Goal: Check status: Check status

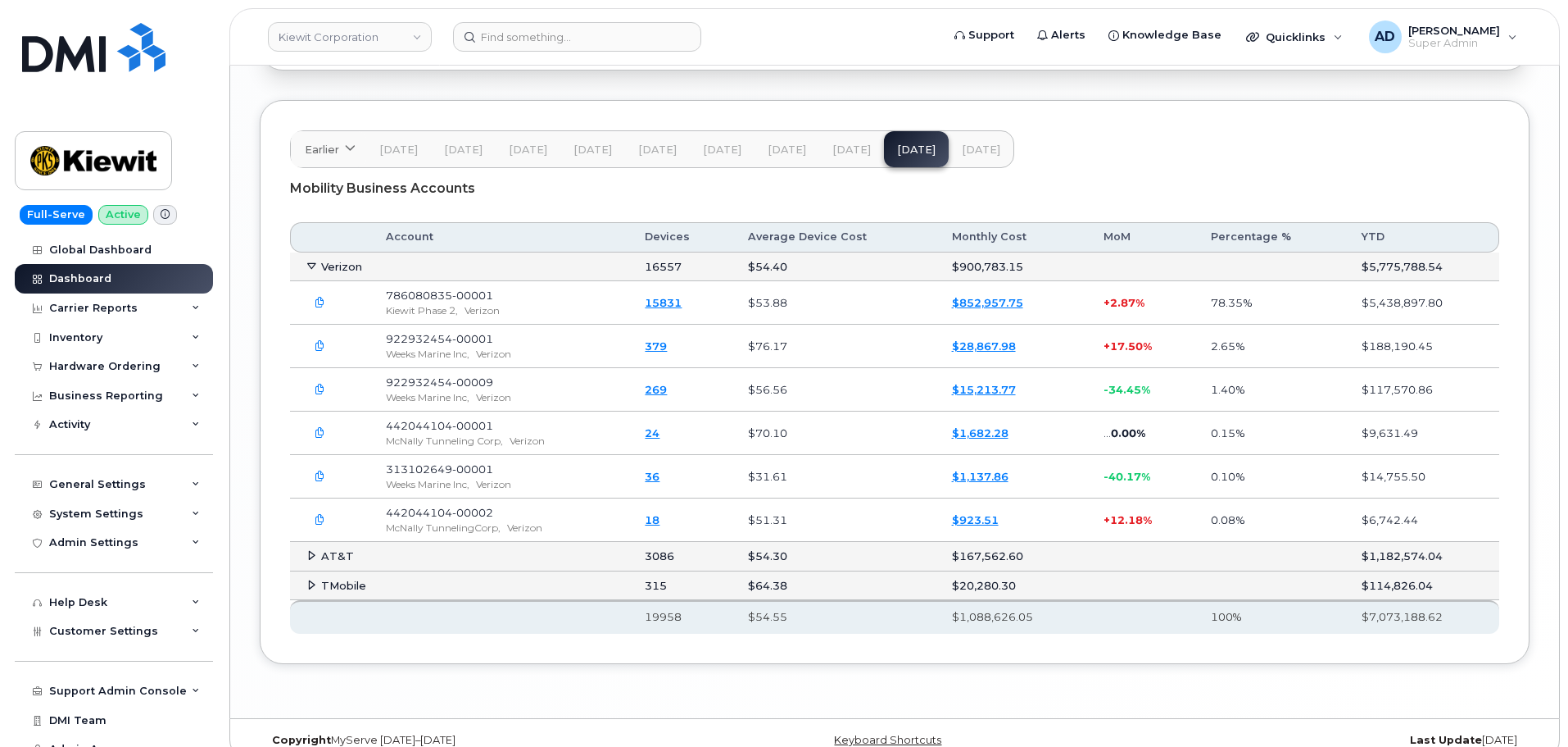
scroll to position [2658, 0]
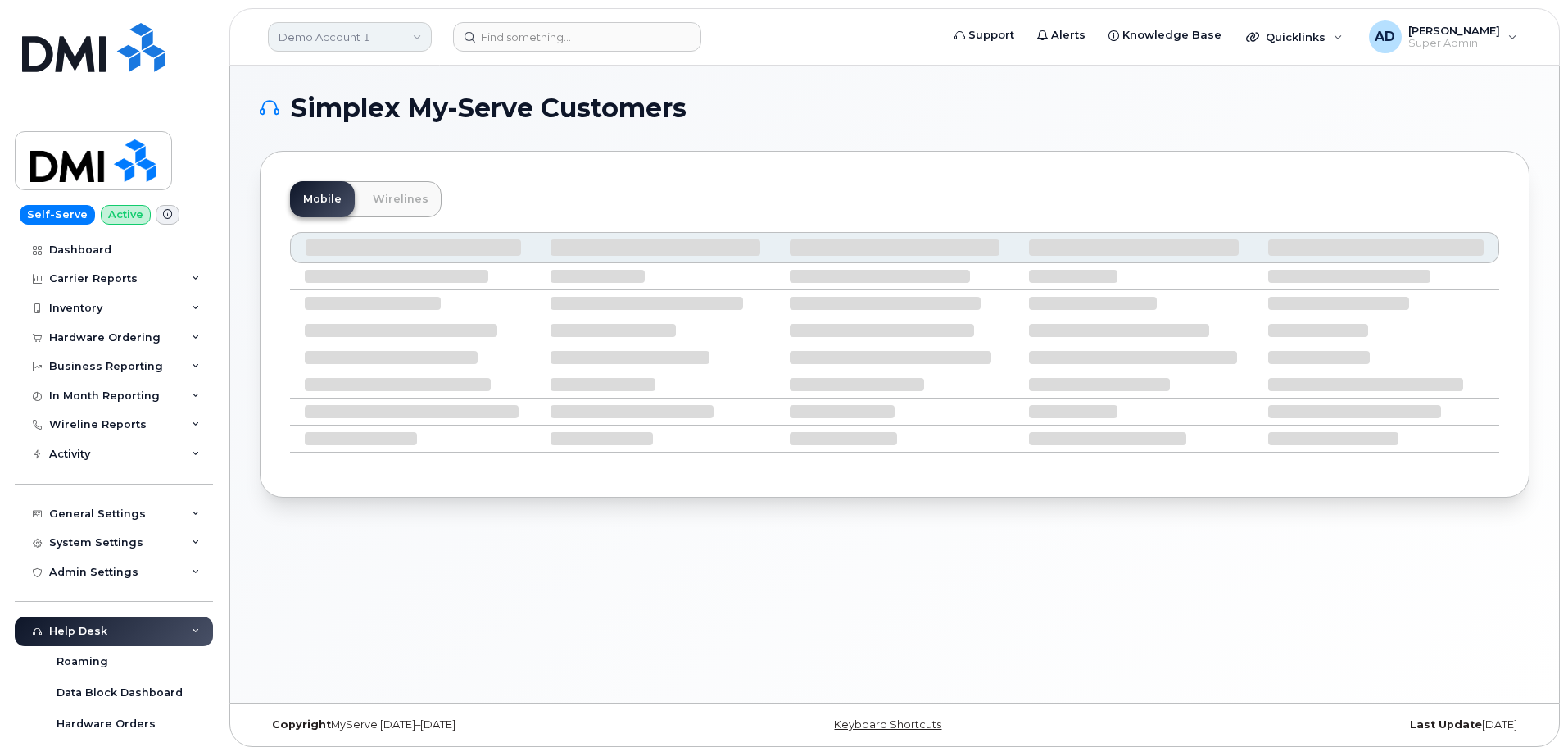
click at [363, 29] on link "Demo Account 1" at bounding box center [349, 37] width 164 height 30
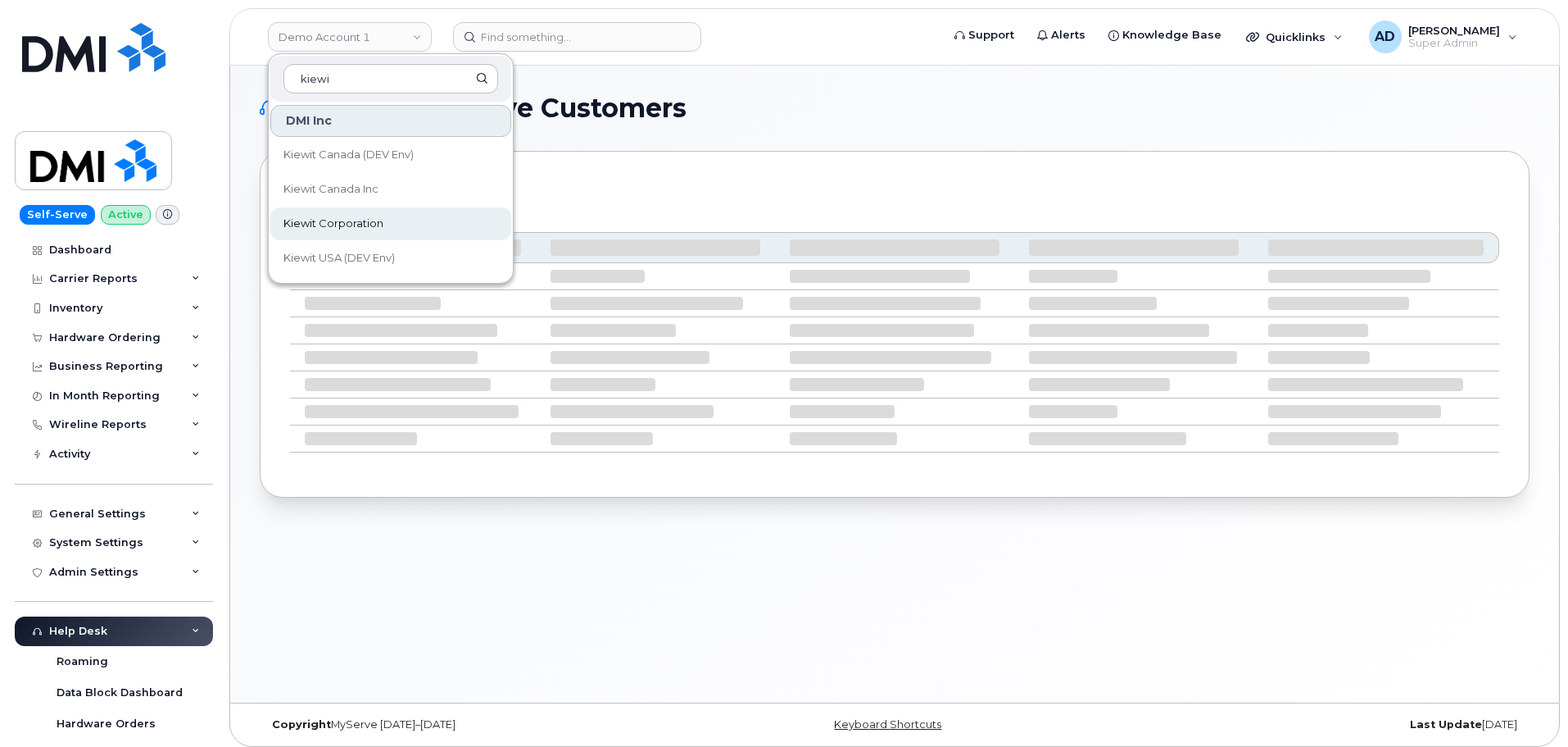
type input "kiewi"
click at [358, 219] on span "Kiewit Corporation" at bounding box center [333, 223] width 100 height 17
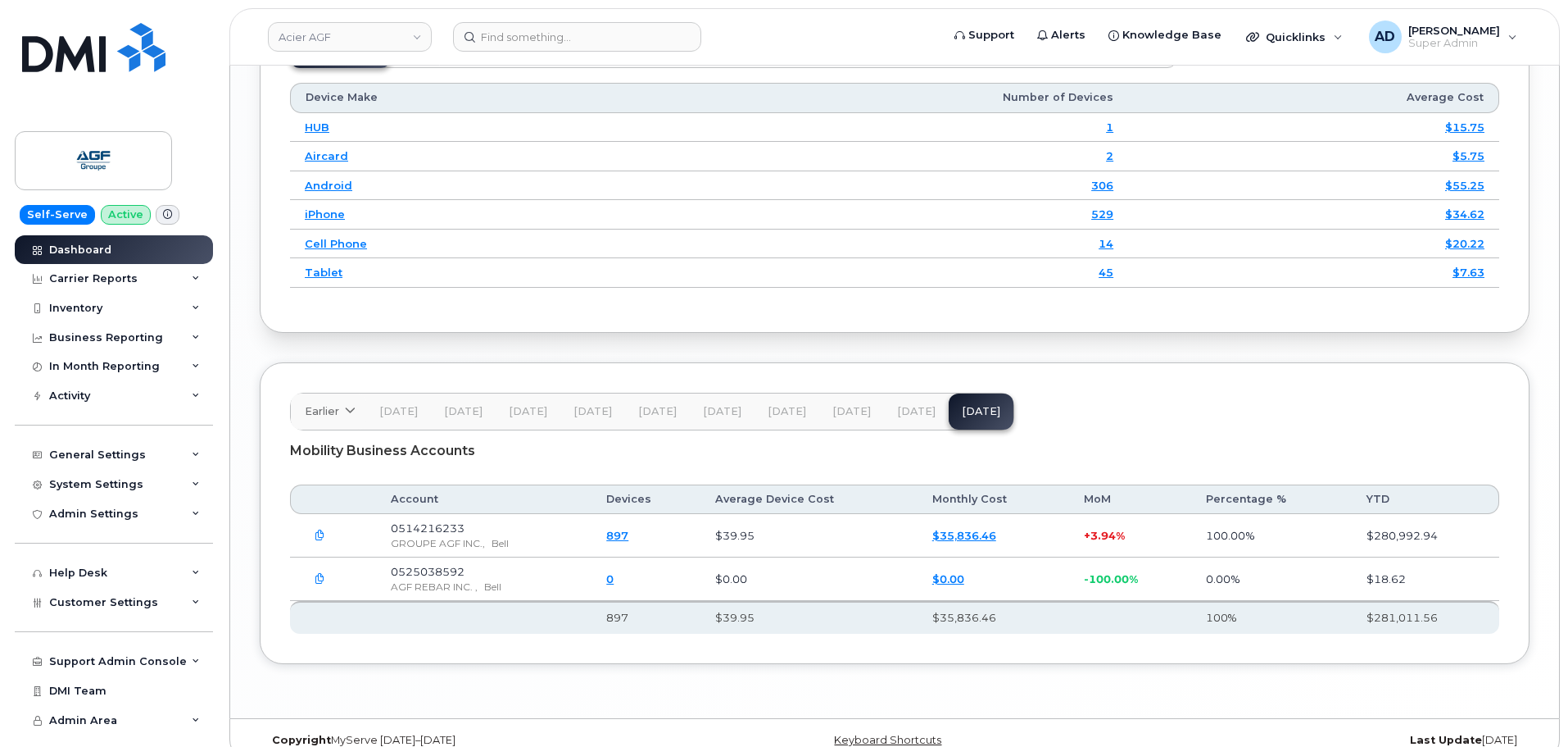
scroll to position [2309, 0]
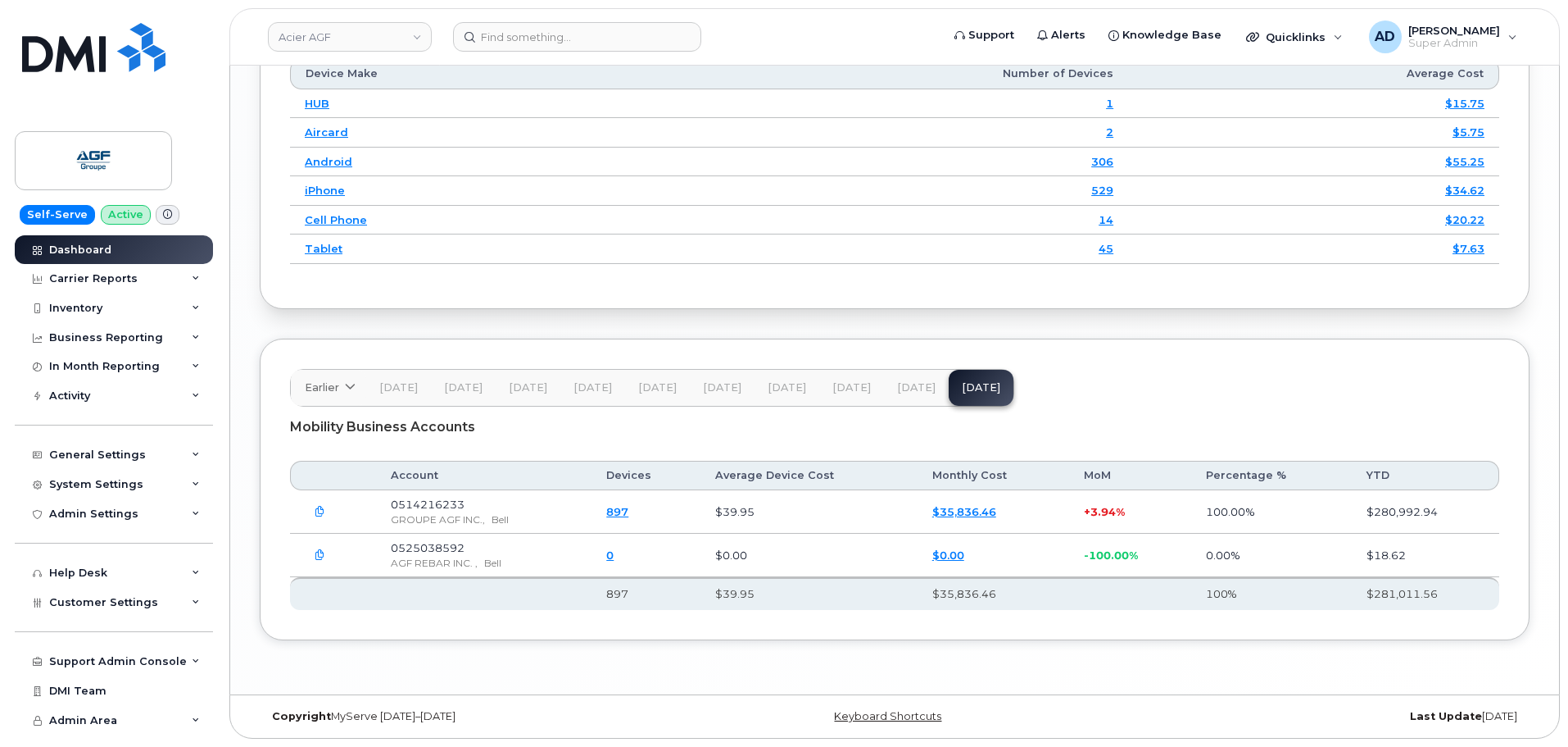
click at [927, 381] on button "[DATE]" at bounding box center [916, 387] width 64 height 36
click at [973, 382] on span "[DATE]" at bounding box center [981, 387] width 38 height 13
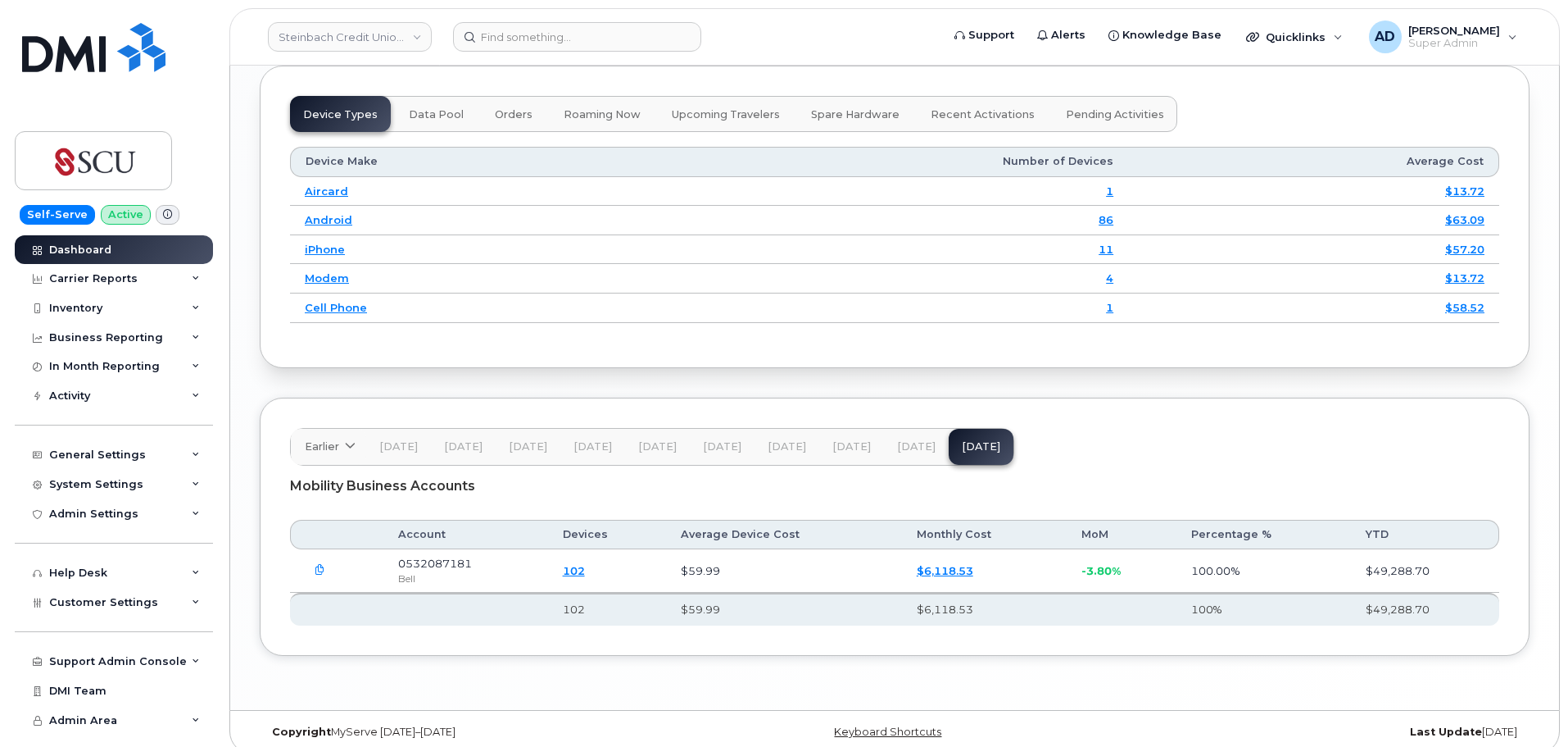
scroll to position [2055, 0]
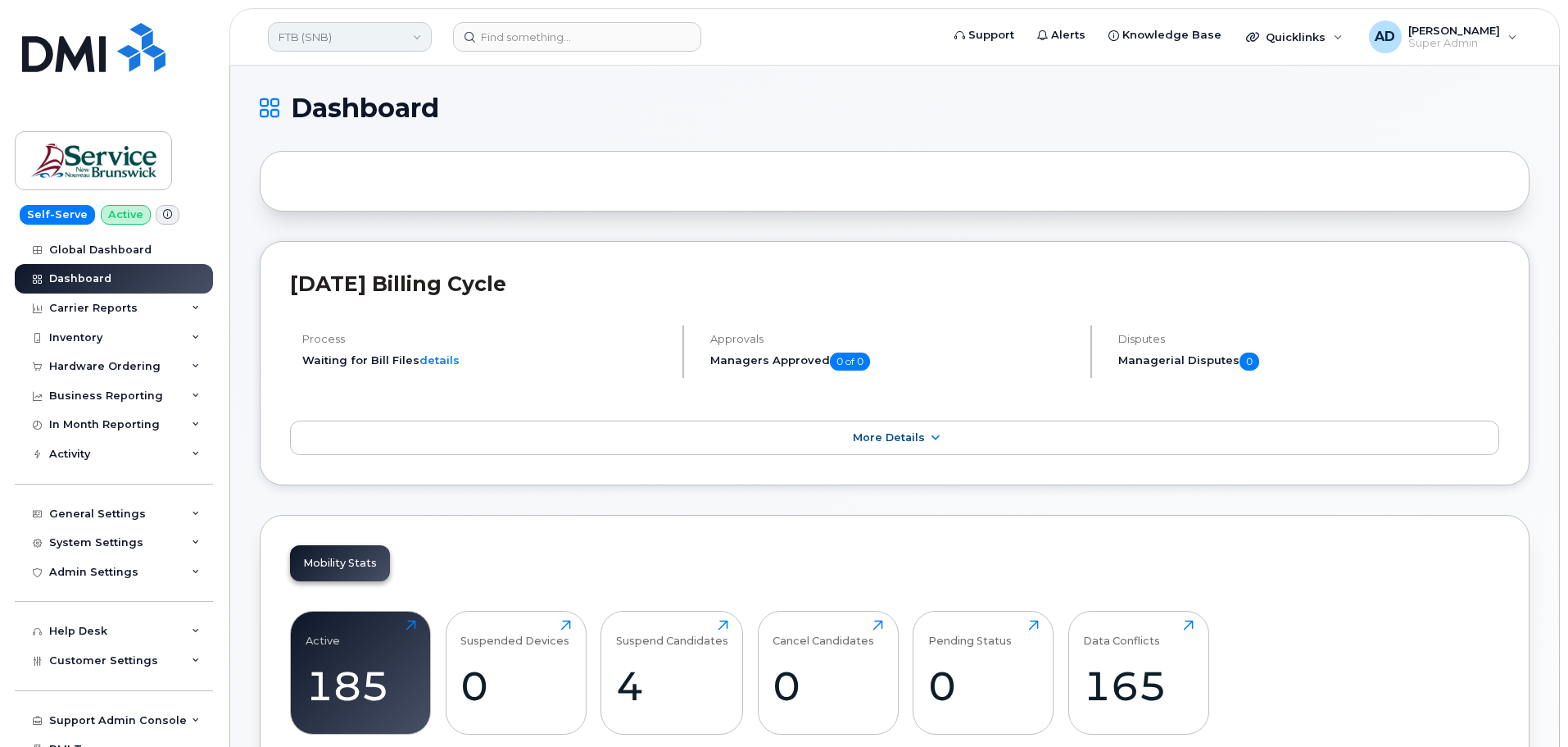
click at [355, 43] on link "FTB (SNB)" at bounding box center [349, 37] width 164 height 30
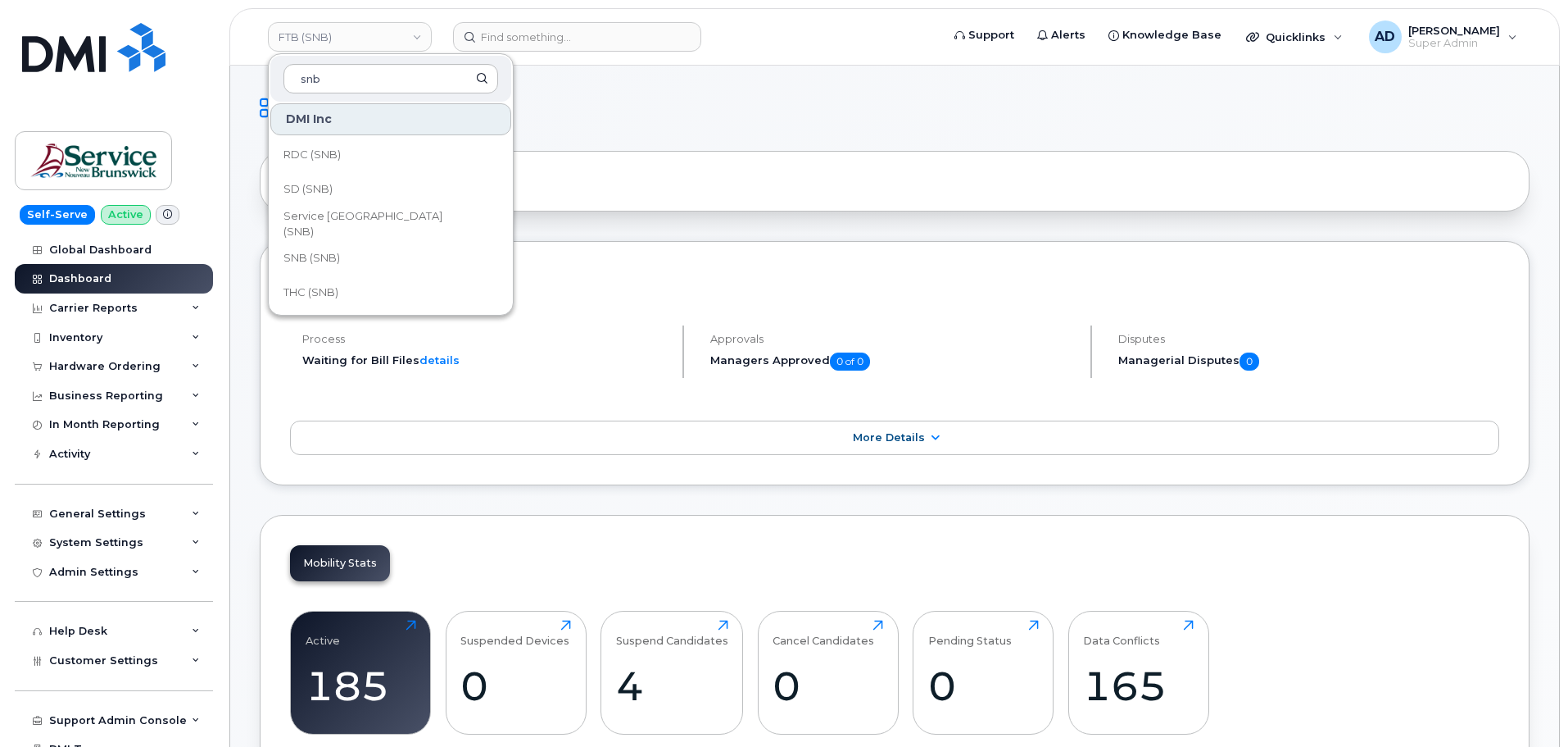
scroll to position [794, 0]
type input "snb"
click at [395, 235] on link "SNB (SNB)" at bounding box center [390, 222] width 241 height 33
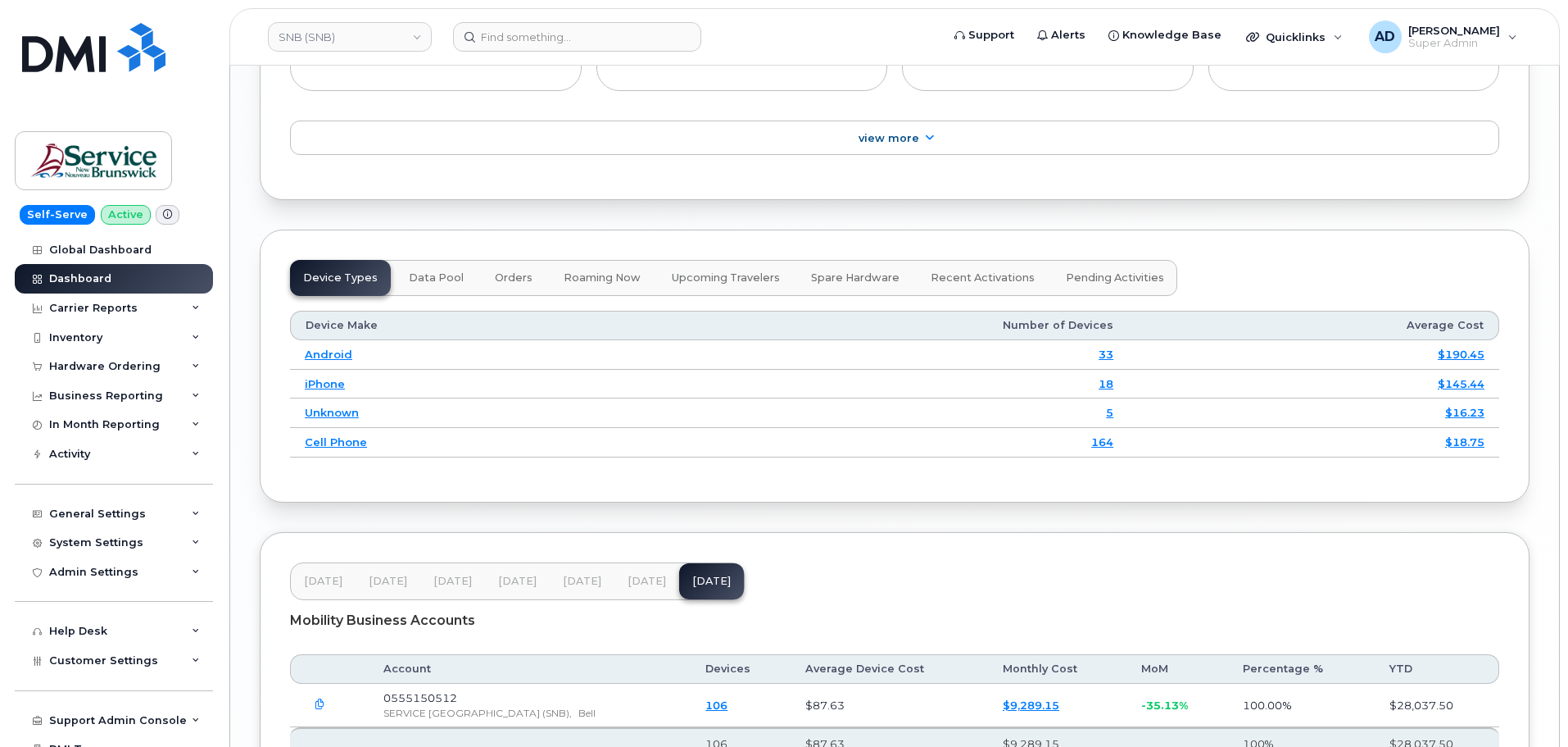
scroll to position [1894, 0]
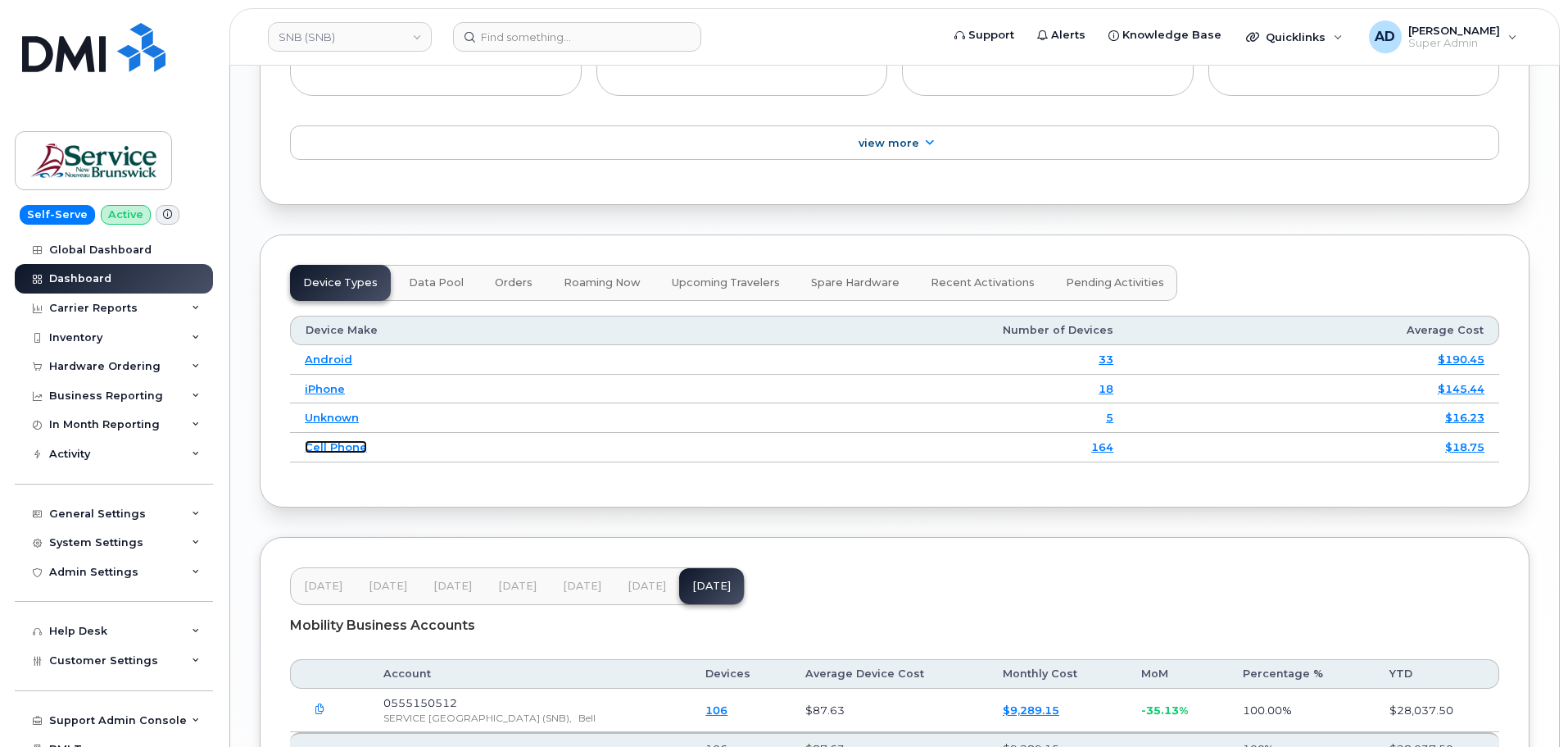
click at [348, 446] on link "Cell Phone" at bounding box center [336, 446] width 63 height 13
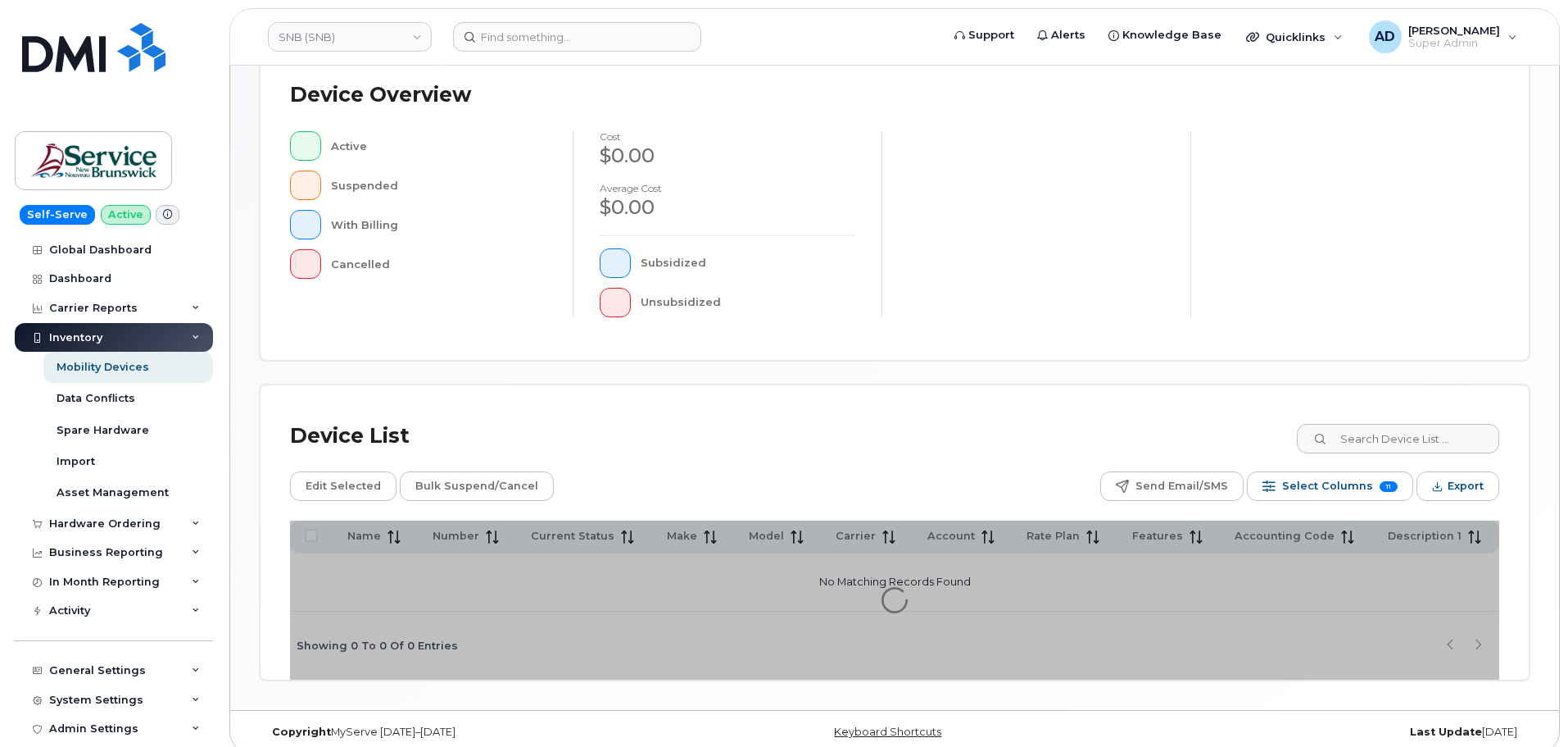
scroll to position [380, 0]
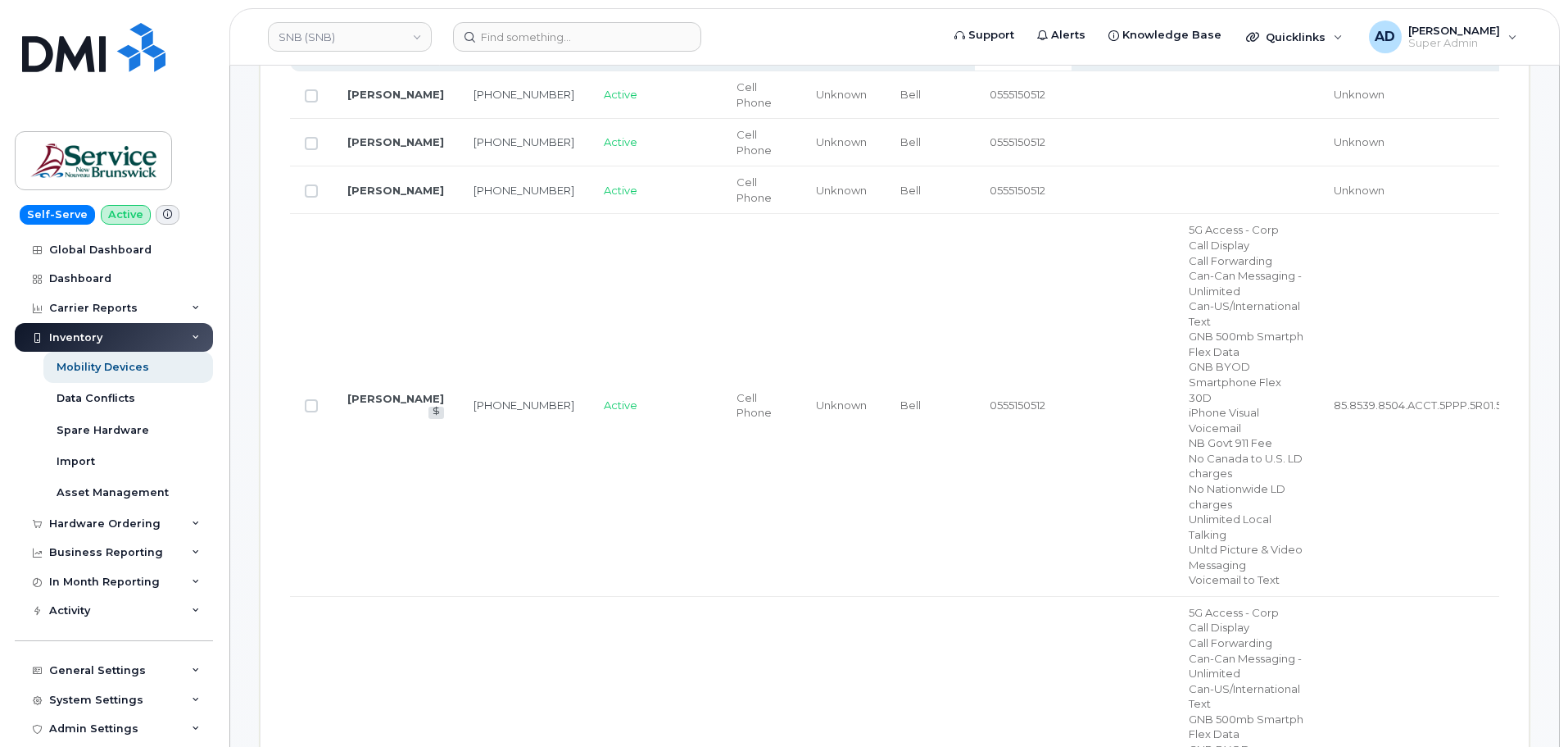
scroll to position [893, 0]
drag, startPoint x: 366, startPoint y: 439, endPoint x: 405, endPoint y: 386, distance: 65.8
click at [405, 386] on td "[PERSON_NAME]" at bounding box center [395, 401] width 126 height 383
click at [432, 411] on icon at bounding box center [436, 407] width 9 height 9
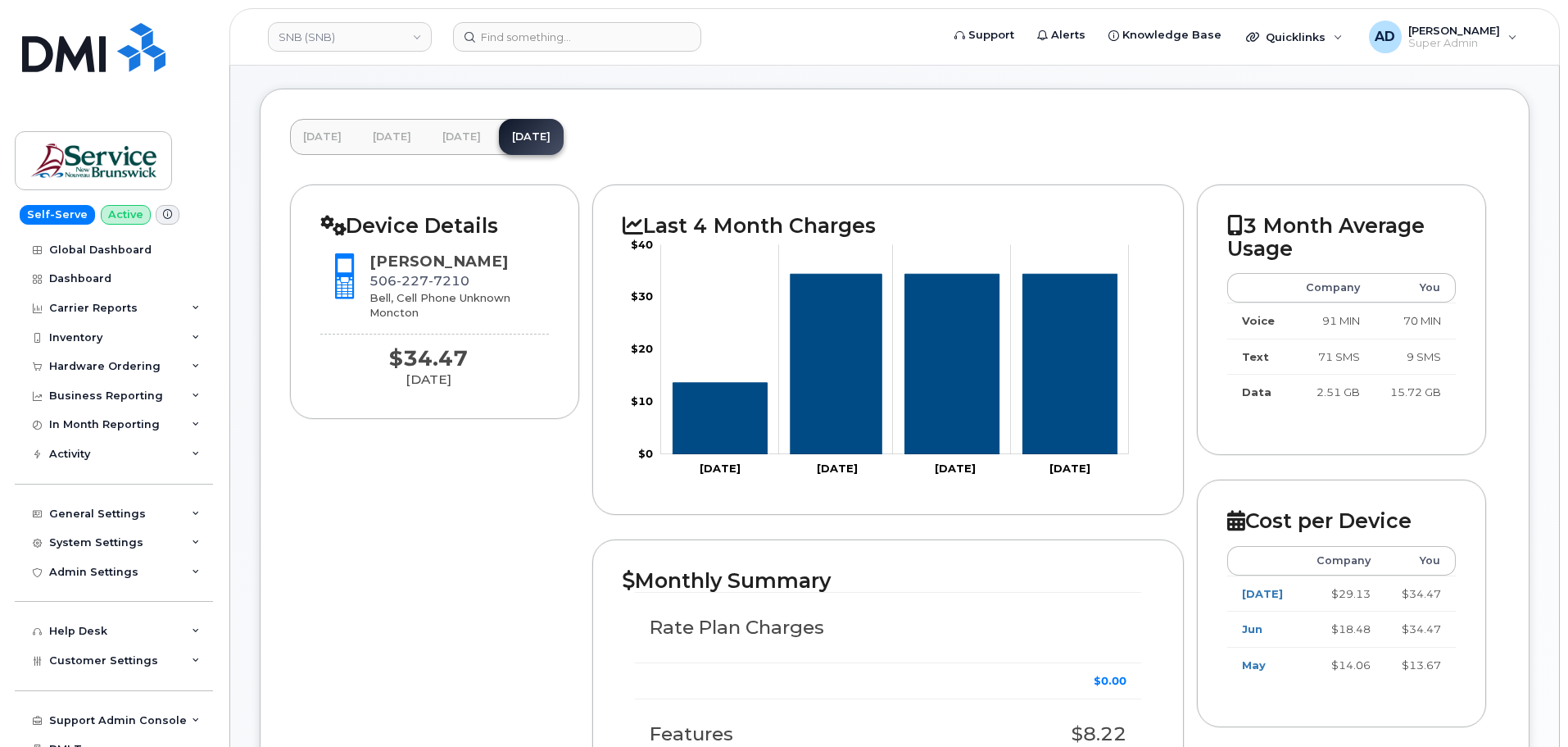
scroll to position [67, 0]
